Goal: Transaction & Acquisition: Purchase product/service

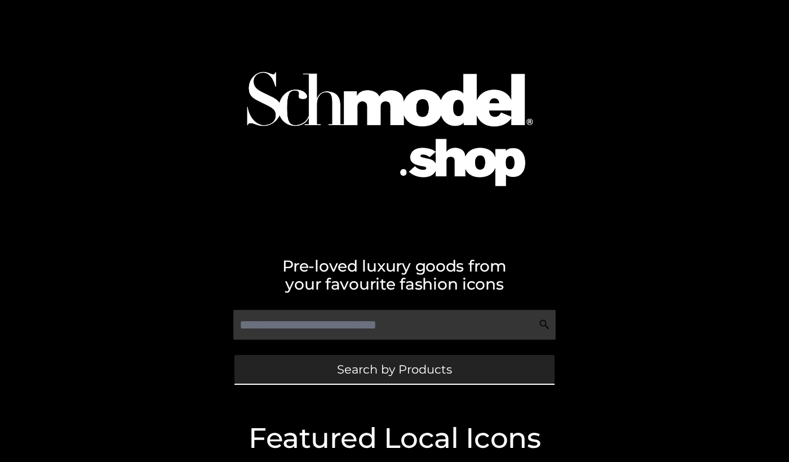
click at [322, 380] on link "Search by Products" at bounding box center [395, 369] width 320 height 29
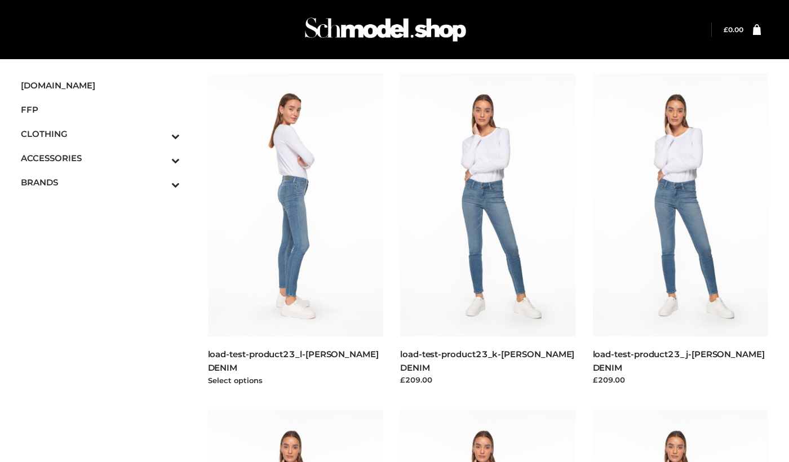
click at [309, 240] on img at bounding box center [296, 204] width 176 height 263
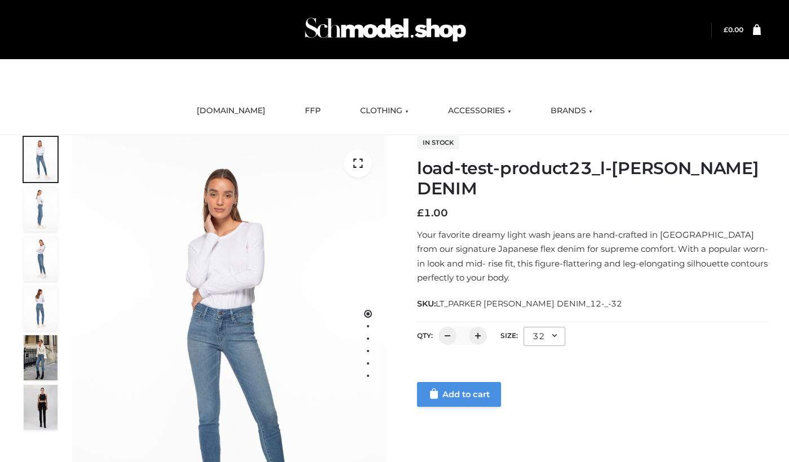
click at [468, 394] on link "Add to cart" at bounding box center [459, 394] width 84 height 25
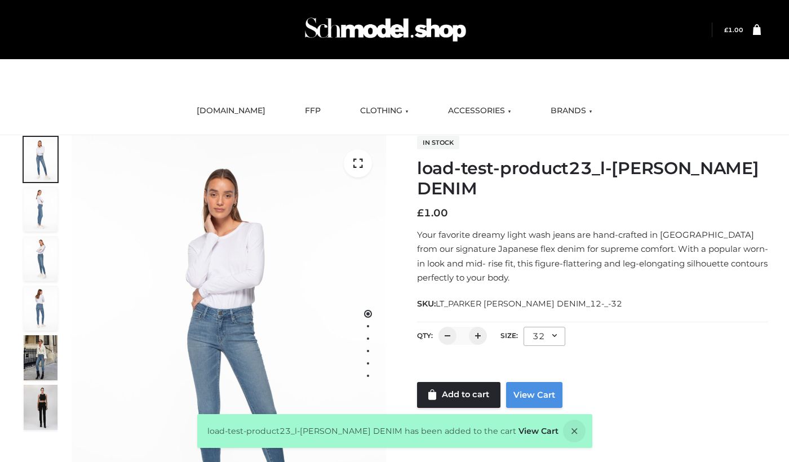
click at [528, 403] on link "View Cart" at bounding box center [534, 395] width 56 height 26
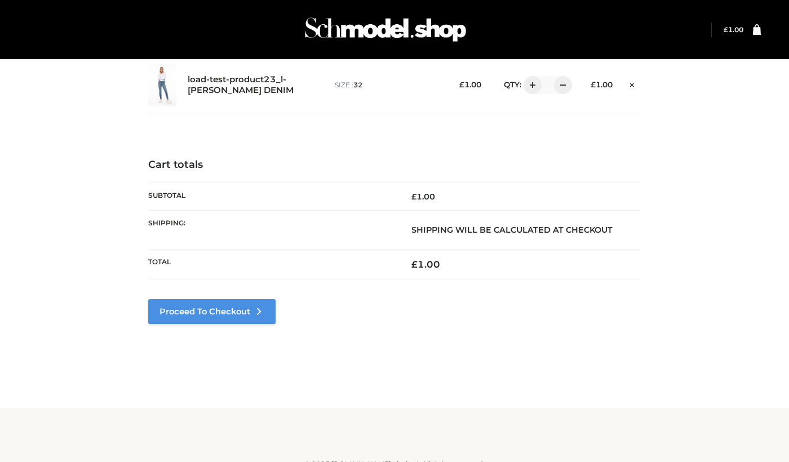
click at [175, 321] on link "Proceed to Checkout" at bounding box center [211, 311] width 127 height 25
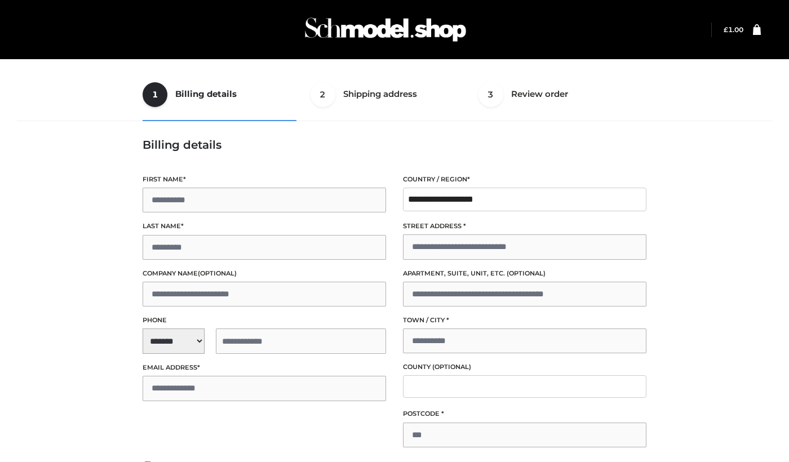
type input "****"
